Goal: Transaction & Acquisition: Download file/media

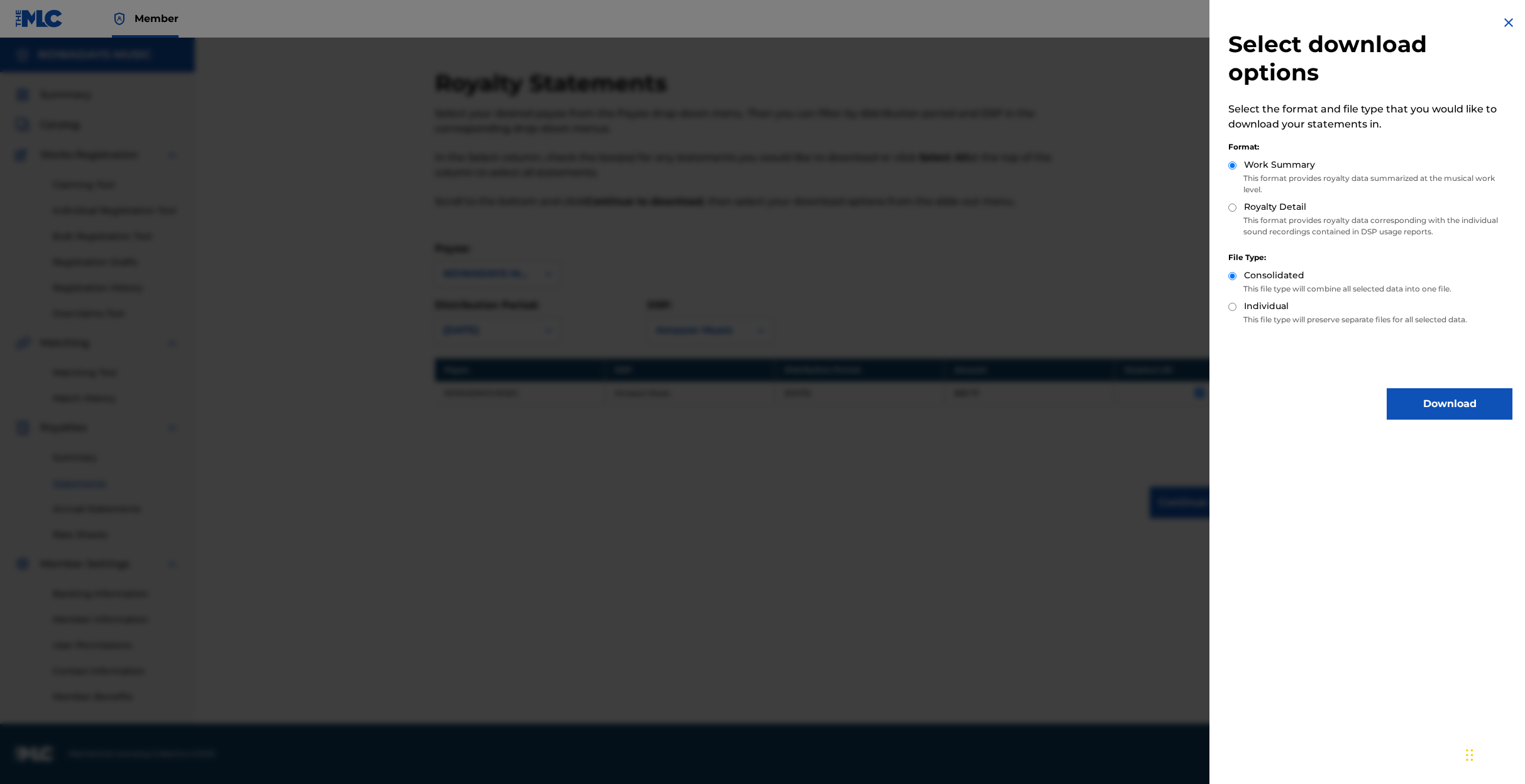
click at [1502, 23] on img at bounding box center [1508, 22] width 15 height 15
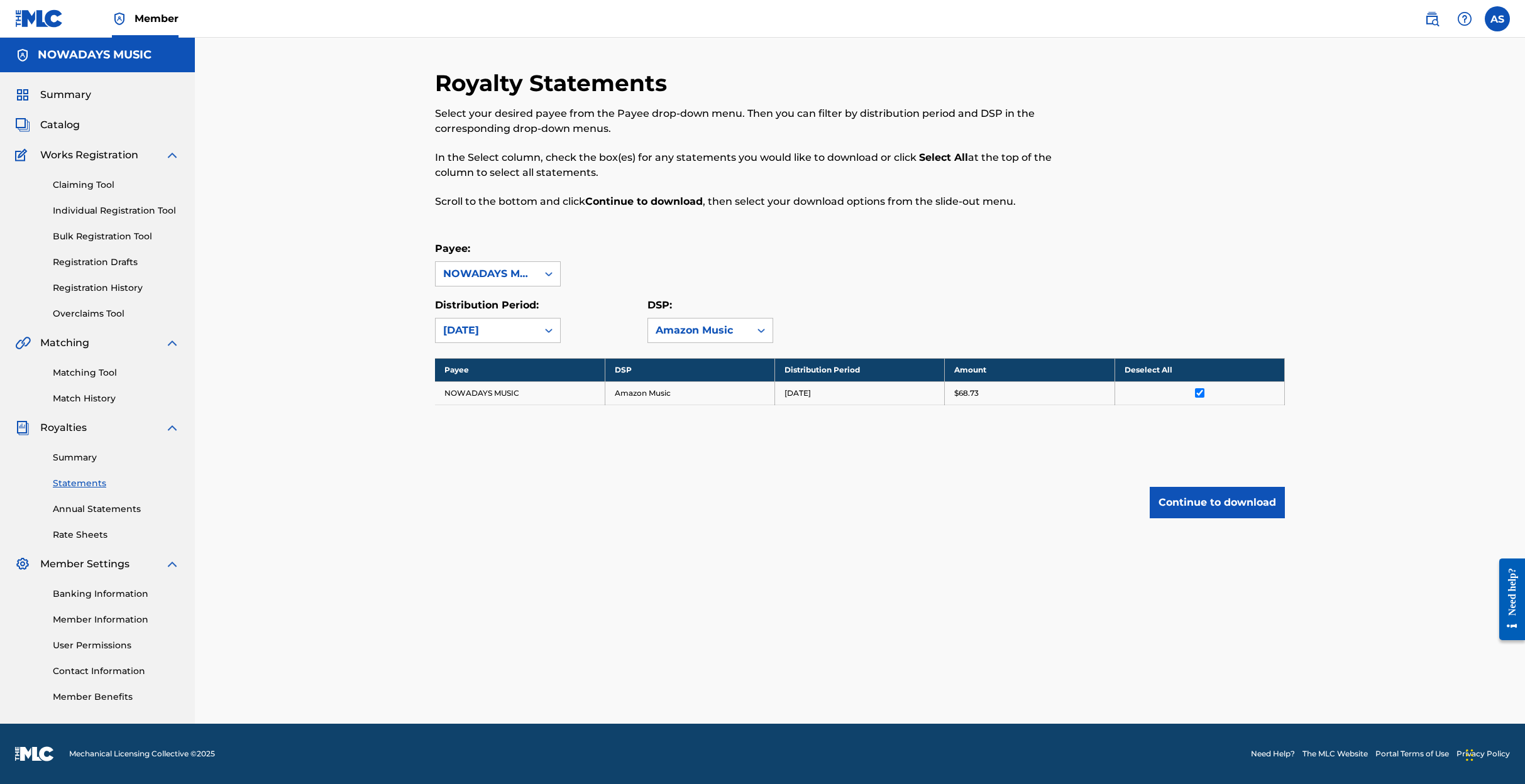
click at [975, 473] on div "Royalty Statements Select your desired payee from the Payee drop-down menu. The…" at bounding box center [860, 318] width 850 height 499
click at [1203, 496] on button "Continue to download" at bounding box center [1217, 503] width 135 height 32
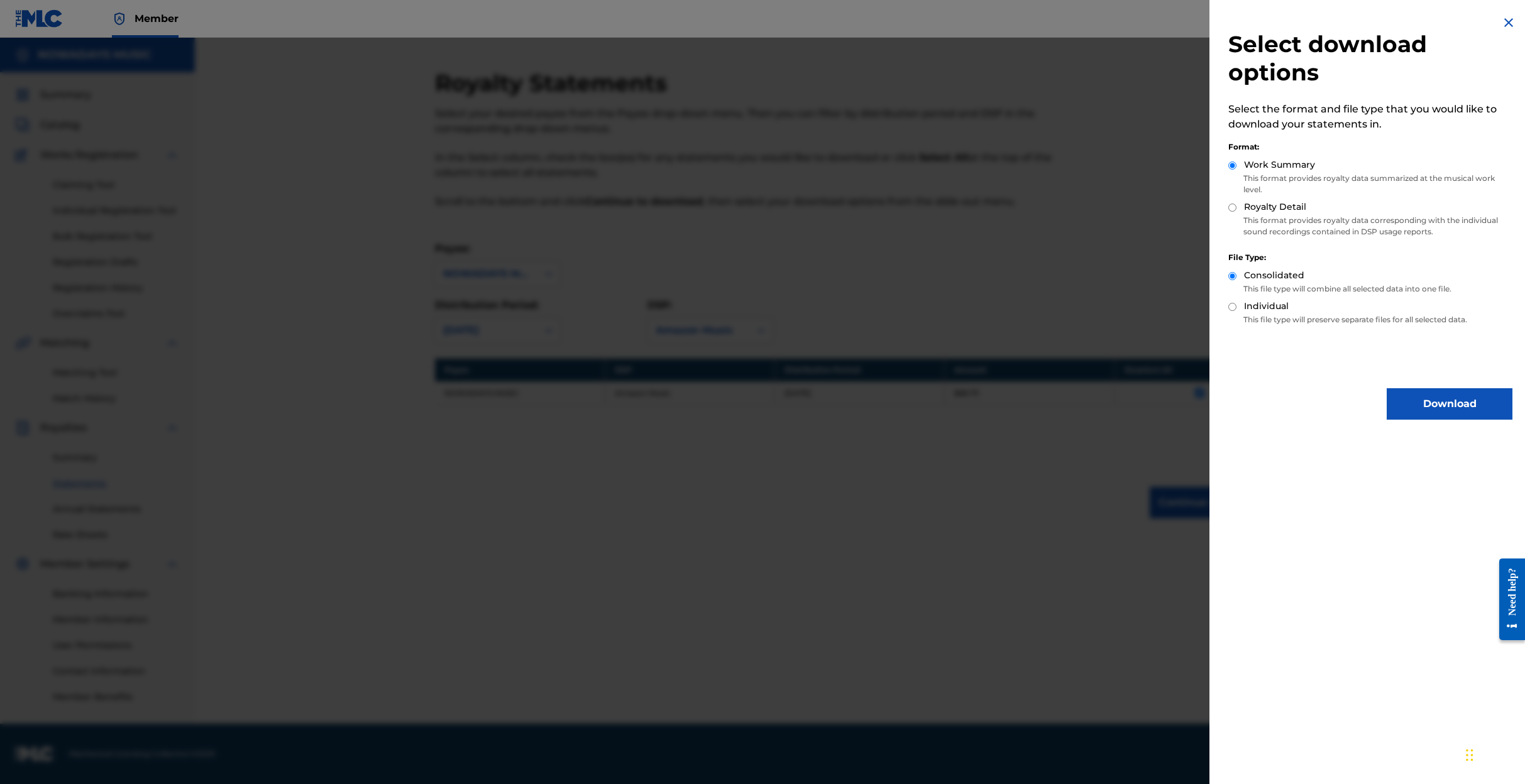
click at [1231, 205] on input "Royalty Detail" at bounding box center [1231, 207] width 8 height 8
radio input "true"
click at [1442, 400] on button "Download" at bounding box center [1449, 404] width 126 height 32
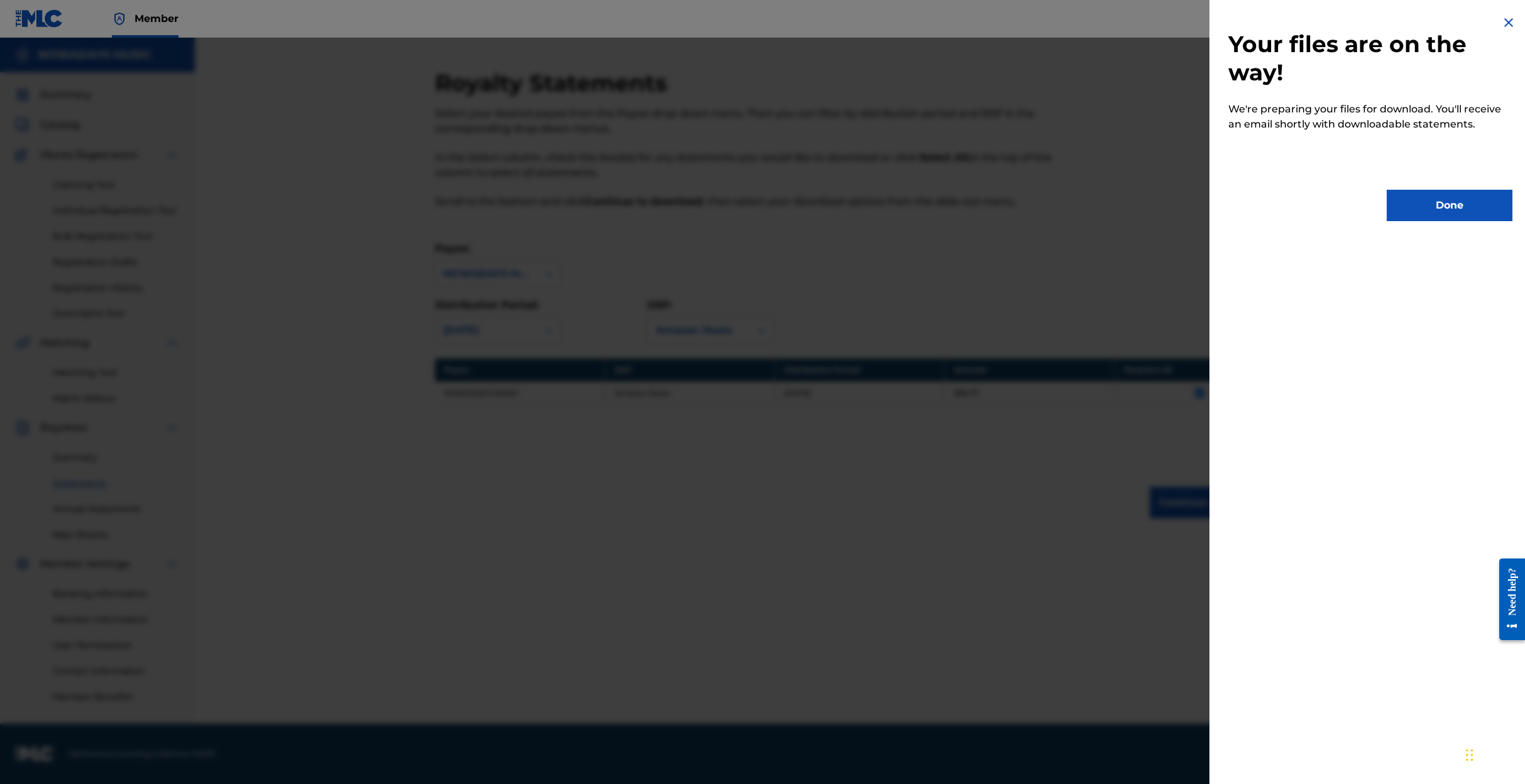
click at [1433, 207] on button "Done" at bounding box center [1449, 206] width 126 height 32
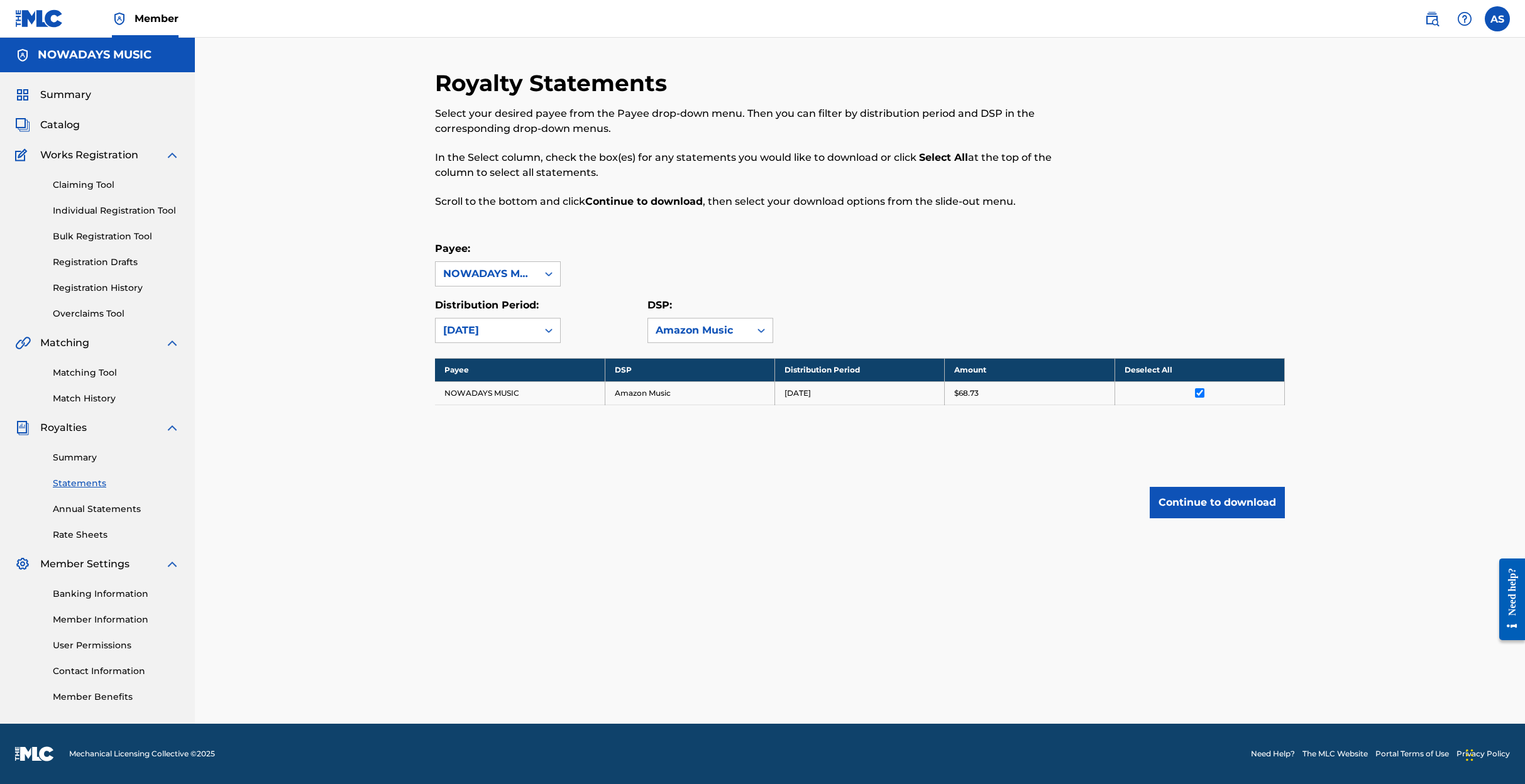
click at [1188, 498] on button "Continue to download" at bounding box center [1217, 503] width 135 height 32
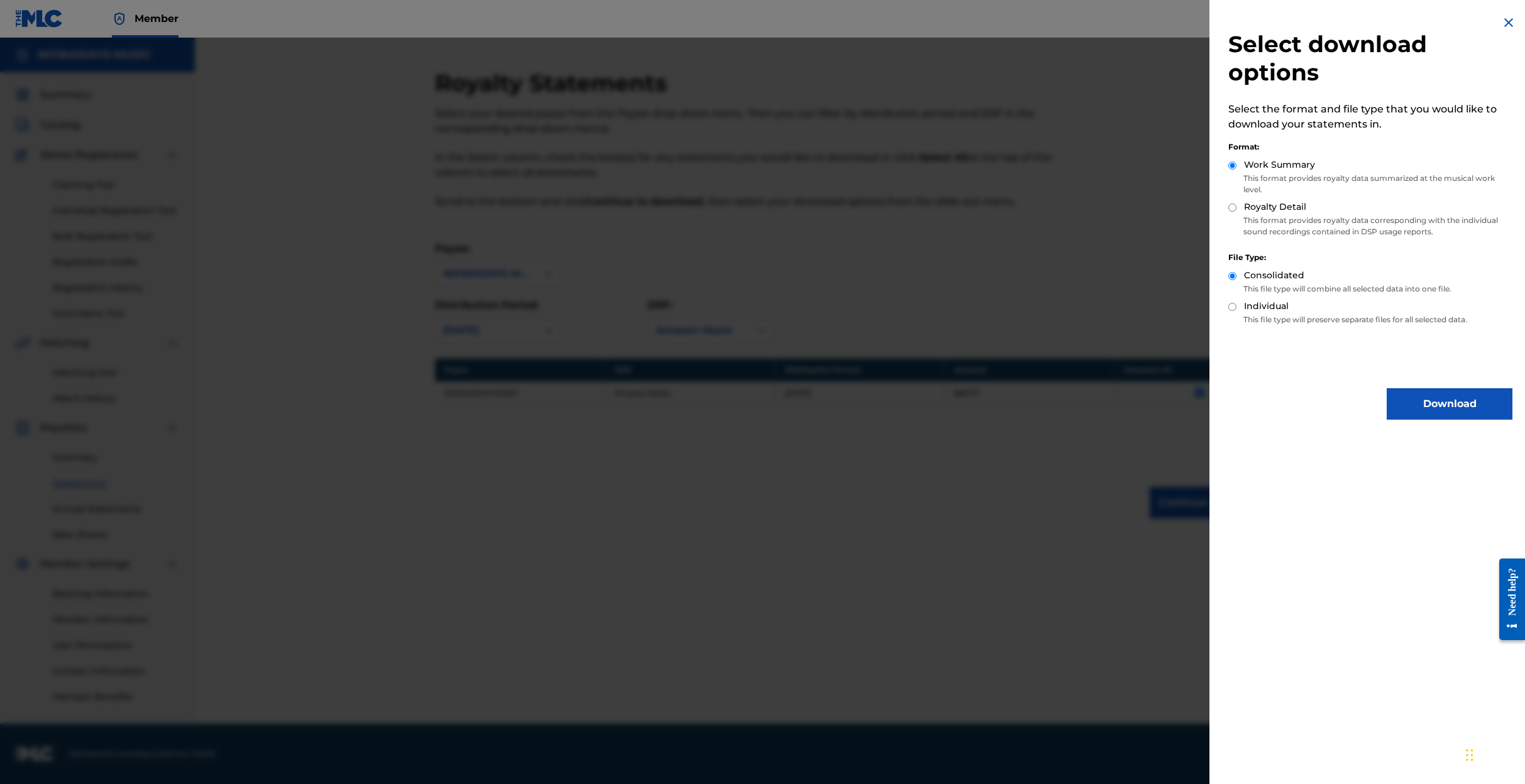
click at [1231, 306] on input "Individual" at bounding box center [1231, 306] width 8 height 8
radio input "true"
click at [1232, 207] on input "Royalty Detail" at bounding box center [1231, 207] width 8 height 8
radio input "true"
click at [1432, 406] on button "Download" at bounding box center [1449, 404] width 126 height 32
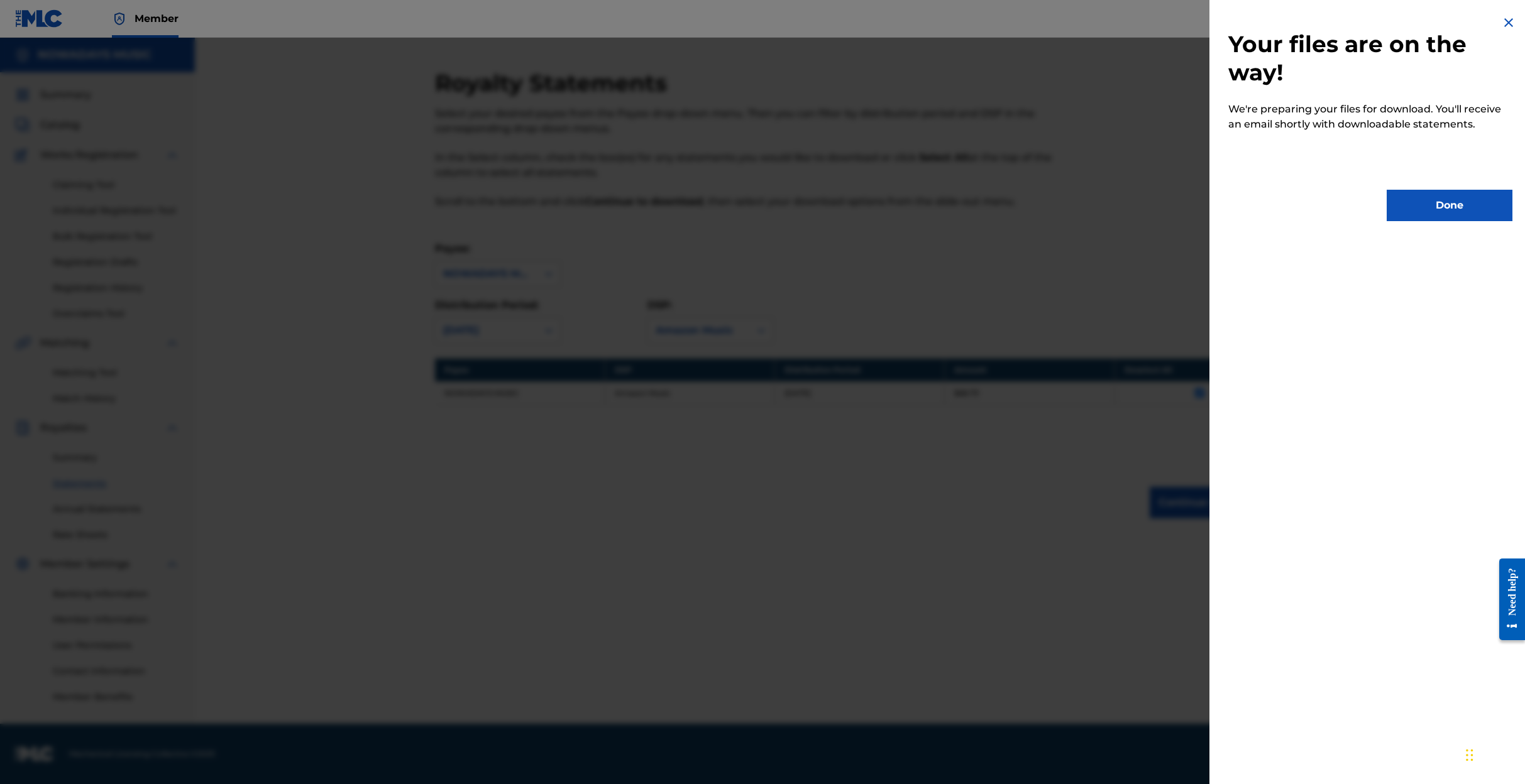
click at [1431, 204] on button "Done" at bounding box center [1449, 206] width 126 height 32
